Goal: Task Accomplishment & Management: Complete application form

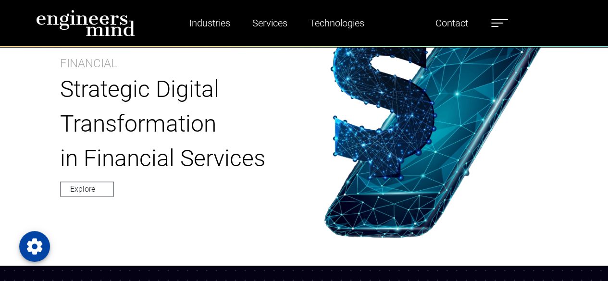
scroll to position [306, 0]
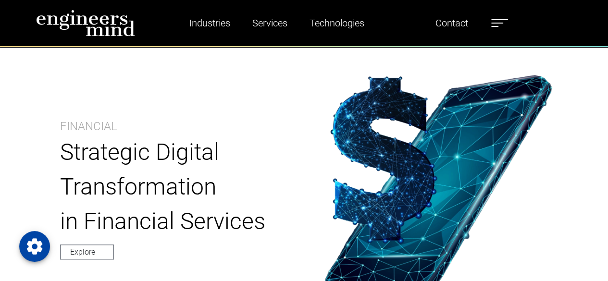
click at [503, 23] on span at bounding box center [497, 23] width 12 height 1
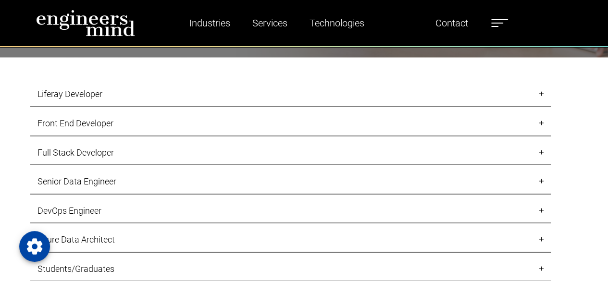
scroll to position [864, 0]
click at [125, 102] on link "Liferay Developer" at bounding box center [290, 93] width 520 height 25
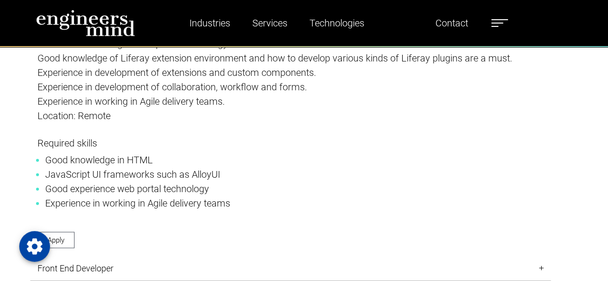
scroll to position [1057, 0]
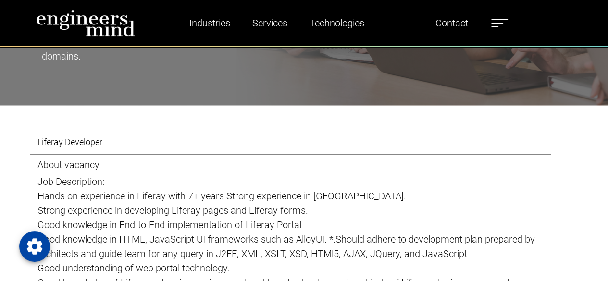
click at [119, 147] on link "Liferay Developer" at bounding box center [290, 141] width 520 height 25
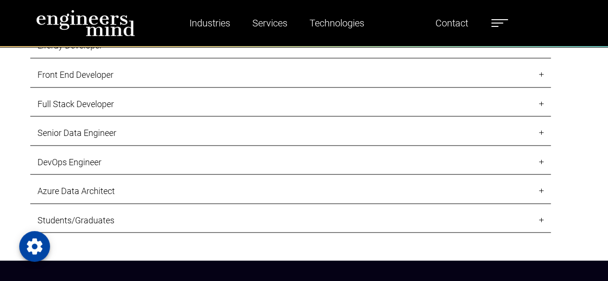
scroll to position [864, 0]
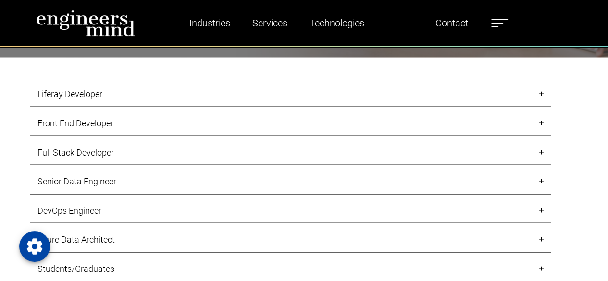
click at [126, 127] on link "Front End Developer" at bounding box center [290, 122] width 520 height 25
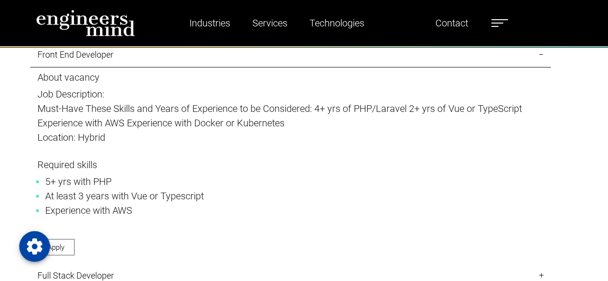
scroll to position [912, 0]
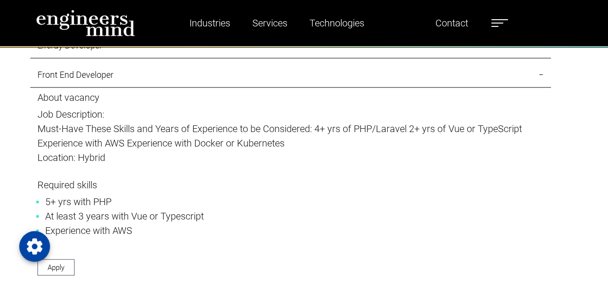
click at [158, 76] on link "Front End Developer" at bounding box center [290, 74] width 520 height 25
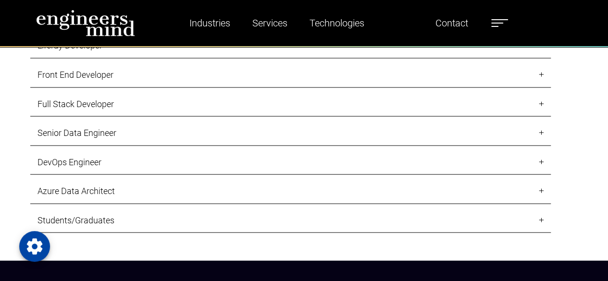
click at [138, 105] on link "Full Stack Developer" at bounding box center [290, 104] width 520 height 25
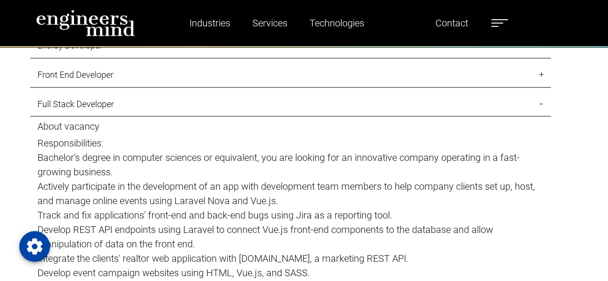
click at [135, 108] on link "Full Stack Developer" at bounding box center [290, 104] width 520 height 25
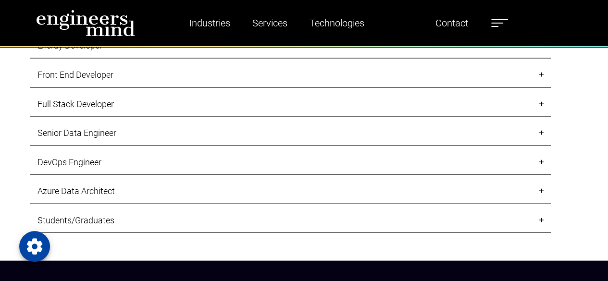
click at [135, 109] on link "Full Stack Developer" at bounding box center [290, 104] width 520 height 25
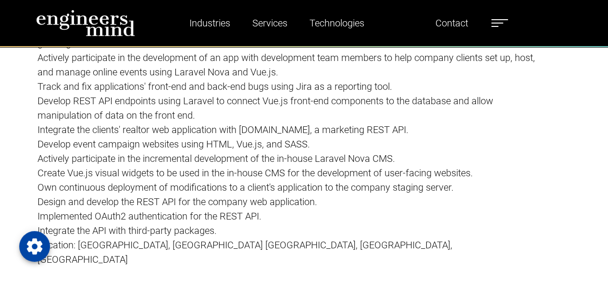
scroll to position [1057, 0]
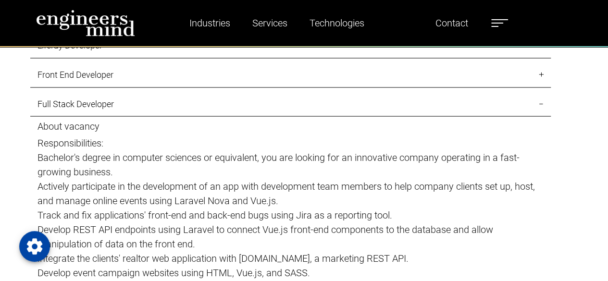
click at [136, 107] on link "Full Stack Developer" at bounding box center [290, 104] width 520 height 25
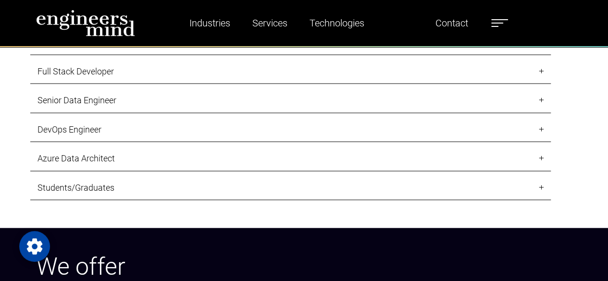
scroll to position [960, 0]
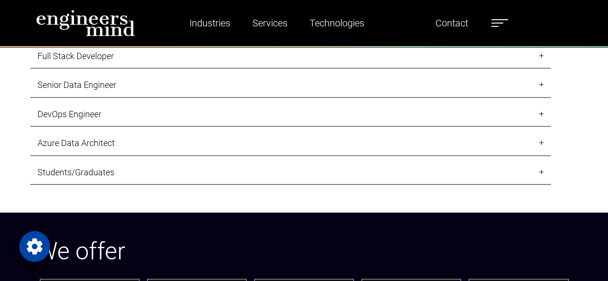
click at [117, 118] on link "DevOps Engineer" at bounding box center [290, 114] width 520 height 25
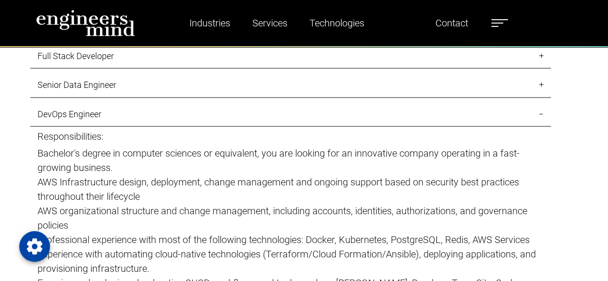
click at [119, 114] on link "DevOps Engineer" at bounding box center [290, 114] width 520 height 25
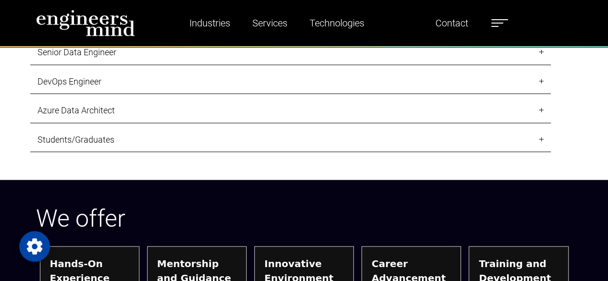
scroll to position [1009, 0]
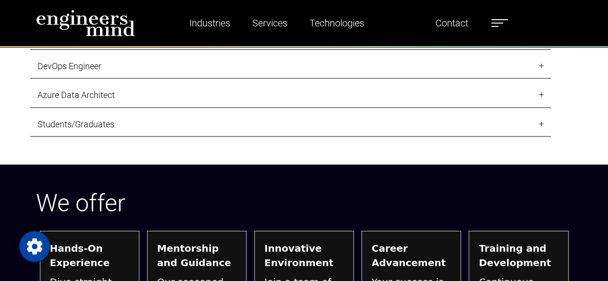
click at [119, 117] on link "Students/Graduates" at bounding box center [290, 124] width 520 height 25
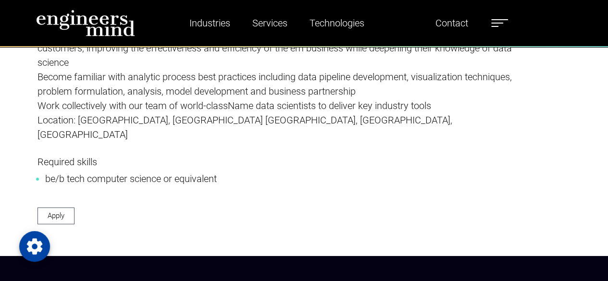
scroll to position [1489, 0]
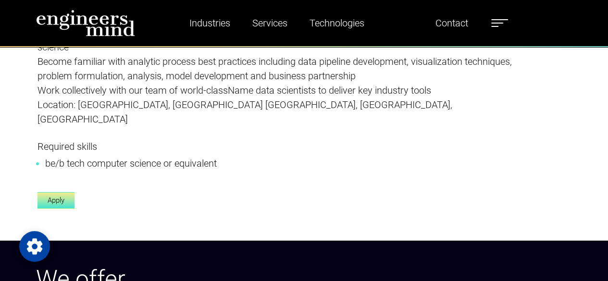
click at [73, 192] on link "Apply" at bounding box center [55, 200] width 37 height 17
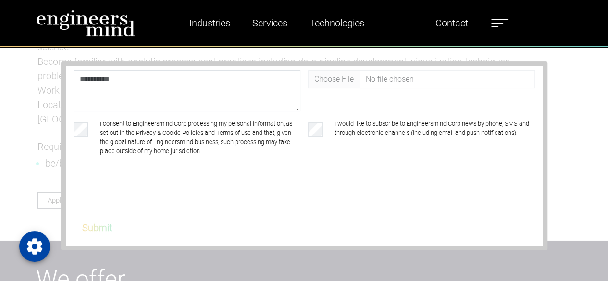
scroll to position [0, 0]
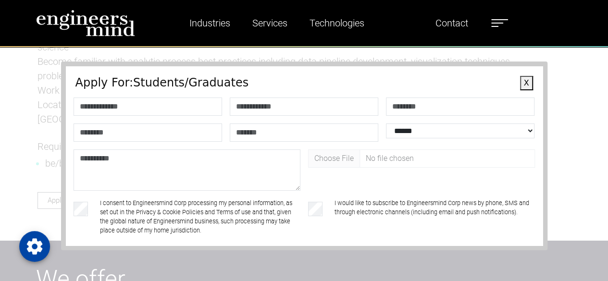
click at [522, 84] on button "X" at bounding box center [526, 83] width 13 height 14
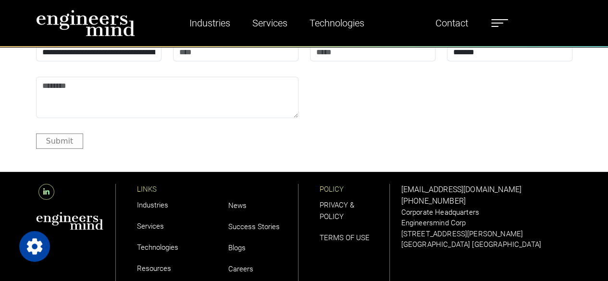
scroll to position [3219, 0]
